Goal: Check status: Check status

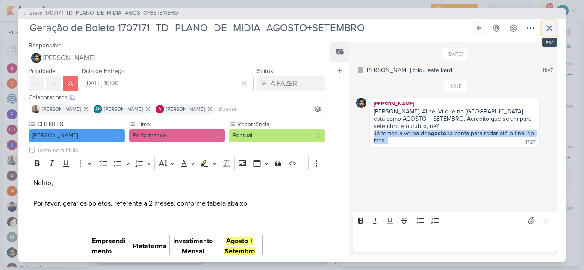
click at [551, 28] on icon at bounding box center [549, 28] width 10 height 10
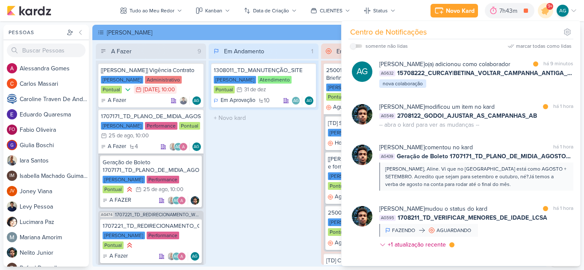
click at [274, 162] on div "Em Andamento 1 1308011_TD_MANUTENÇÃO_SITE [PERSON_NAME] Atendimento Pontual 31/…" at bounding box center [264, 155] width 110 height 222
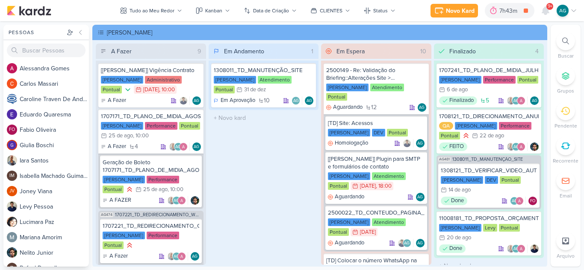
click at [569, 41] on div at bounding box center [565, 41] width 19 height 19
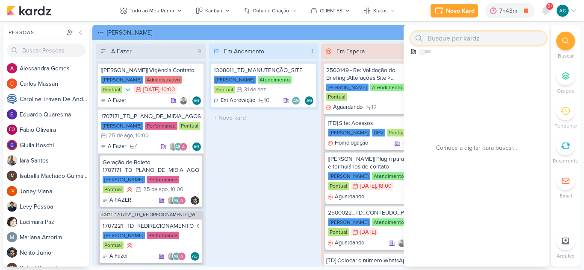
paste input "15708222"
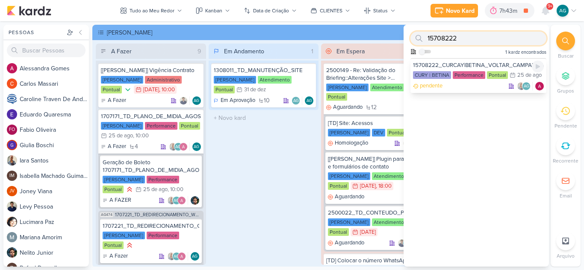
type input "15708222"
click at [478, 91] on div "pendente AG" at bounding box center [478, 86] width 131 height 9
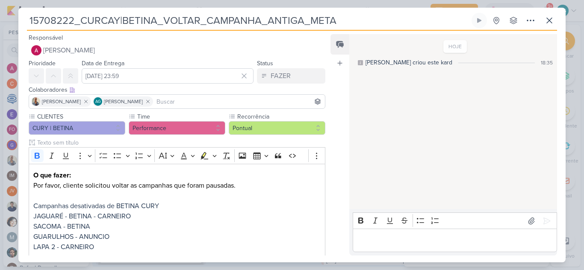
click at [113, 21] on input "15708222_CURCAY|BETINA_VOLTAR_CAMPANHA_ANTIGA_META" at bounding box center [248, 20] width 443 height 15
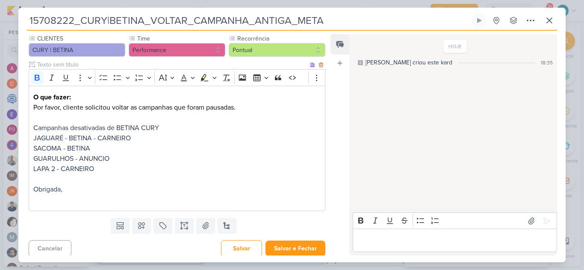
scroll to position [81, 0]
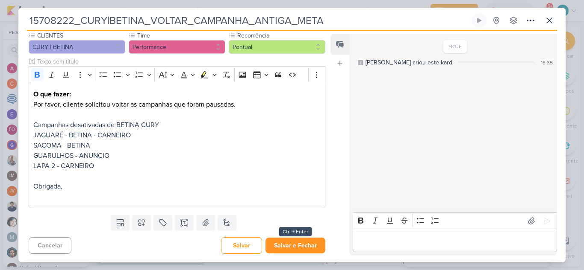
type input "15708222_CURY|BETINA_VOLTAR_CAMPANHA_ANTIGA_META"
click at [300, 250] on button "Salvar e Fechar" at bounding box center [295, 246] width 60 height 16
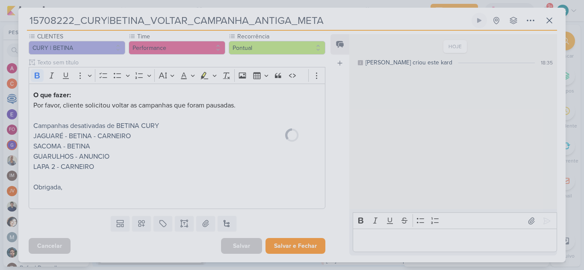
scroll to position [80, 0]
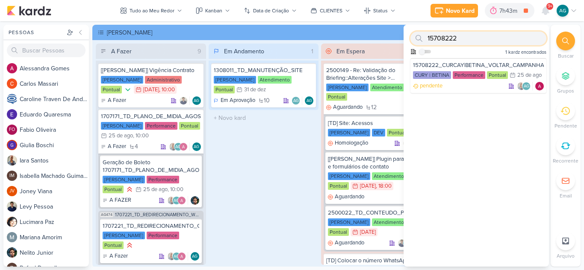
click at [478, 38] on input "15708222" at bounding box center [478, 39] width 136 height 14
click at [291, 141] on div "Em Andamento 1 1308011_TD_MANUTENÇÃO_SITE [PERSON_NAME] Atendimento Pontual 31/…" at bounding box center [264, 155] width 110 height 222
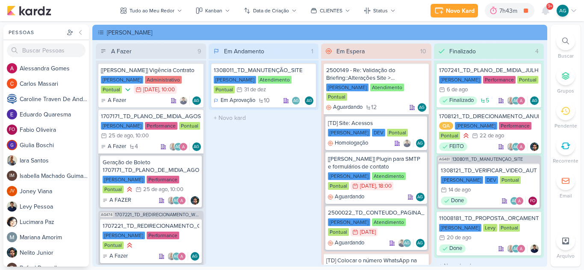
click at [560, 47] on div at bounding box center [565, 41] width 19 height 19
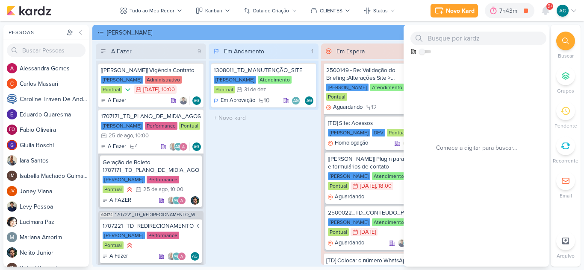
click at [572, 35] on div at bounding box center [565, 41] width 19 height 19
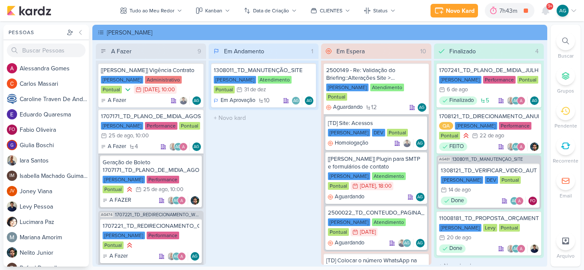
click at [570, 38] on div at bounding box center [565, 41] width 19 height 19
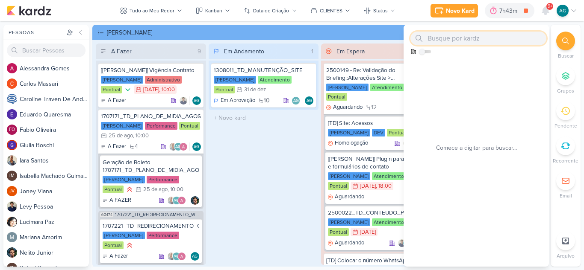
paste input "15708222"
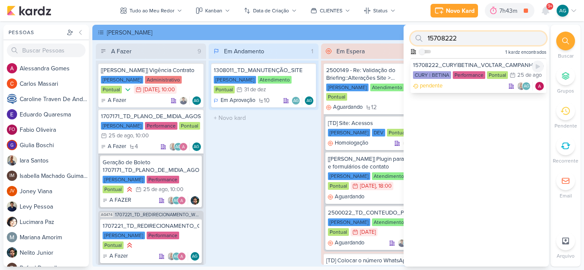
type input "15708222"
click at [473, 91] on div "pendente AG" at bounding box center [478, 86] width 131 height 9
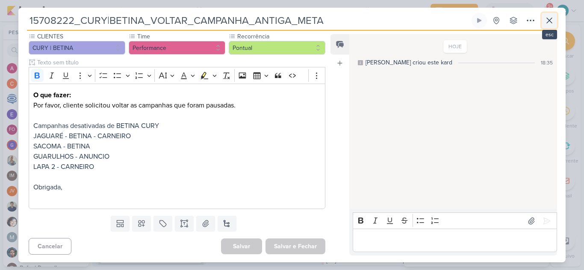
click at [553, 23] on icon at bounding box center [549, 20] width 10 height 10
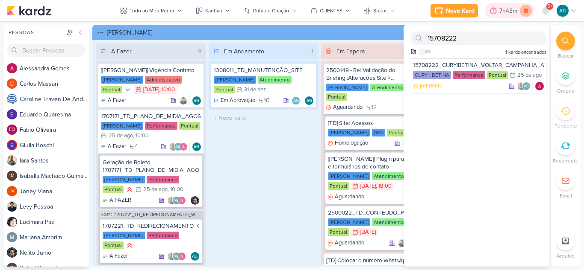
click at [524, 12] on icon at bounding box center [525, 11] width 4 height 4
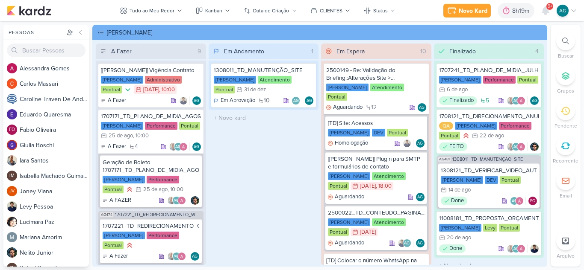
click at [549, 10] on span "9+" at bounding box center [549, 6] width 5 height 7
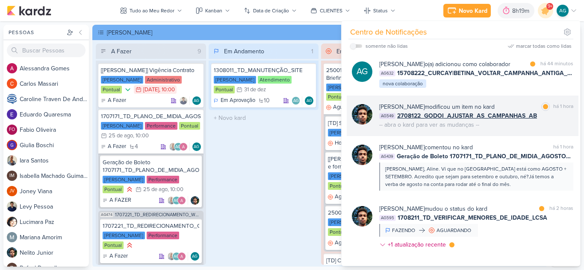
click at [506, 129] on div "[PERSON_NAME] Junior modificou um item no kard marcar como lida há 1 hora AG549…" at bounding box center [476, 116] width 194 height 27
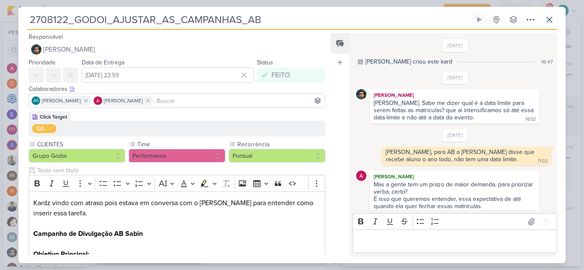
scroll to position [88, 0]
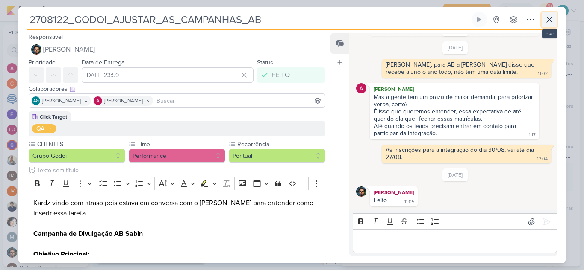
click at [547, 18] on icon at bounding box center [549, 20] width 10 height 10
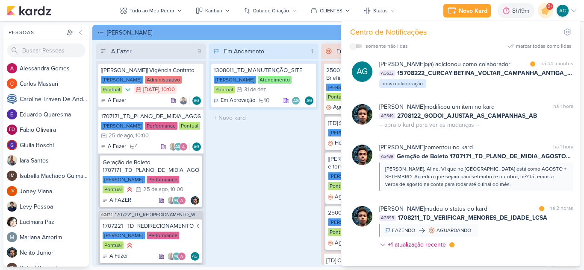
click at [296, 184] on div "Em Andamento 1 1308011_TD_MANUTENÇÃO_SITE [PERSON_NAME] Atendimento Pontual 31/…" at bounding box center [264, 155] width 110 height 222
